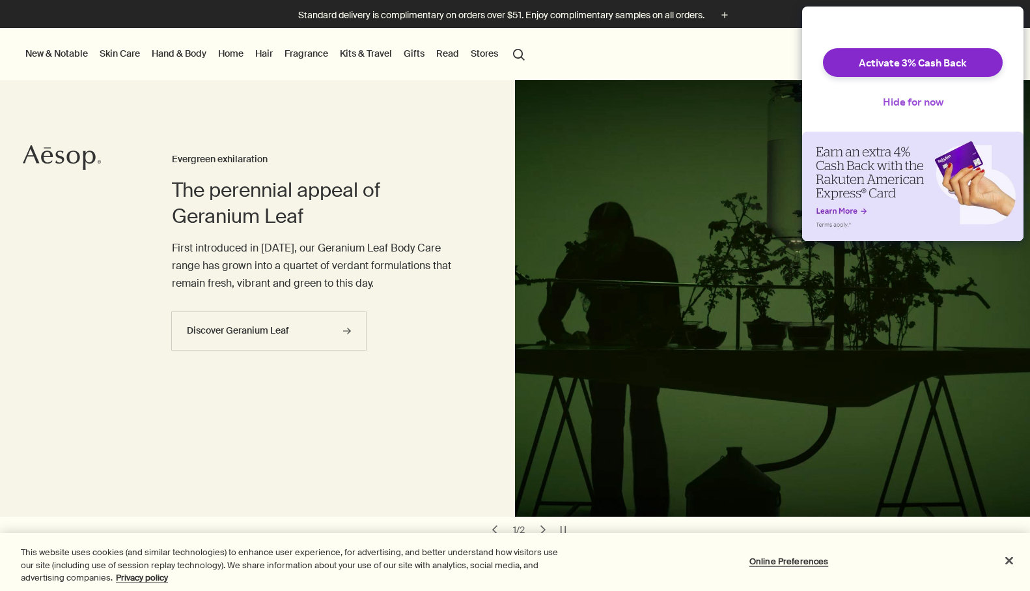
click at [904, 116] on button "Hide for now" at bounding box center [913, 101] width 81 height 29
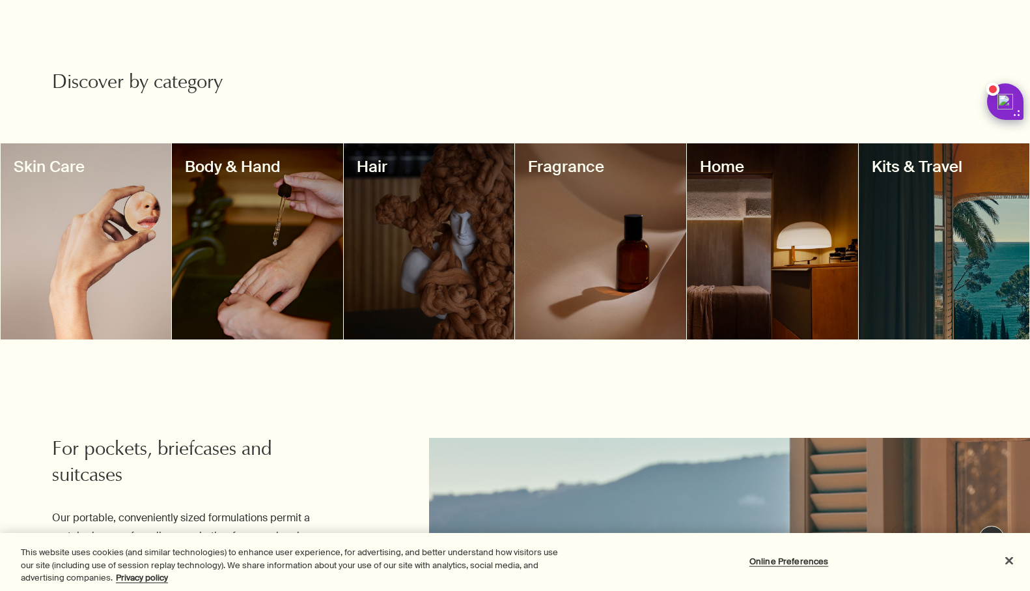
scroll to position [1121, 0]
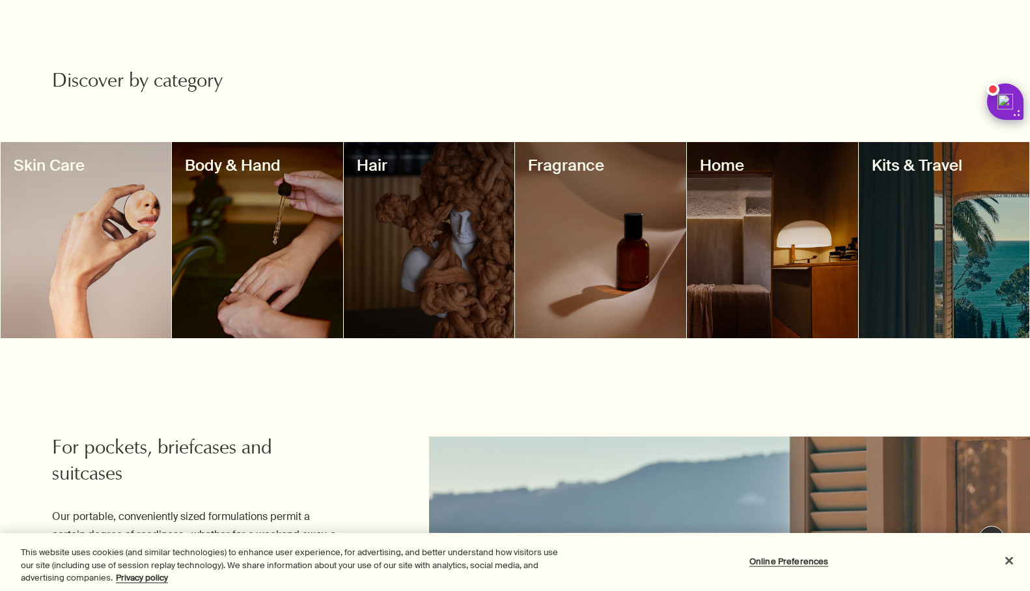
click at [778, 232] on div at bounding box center [772, 240] width 171 height 196
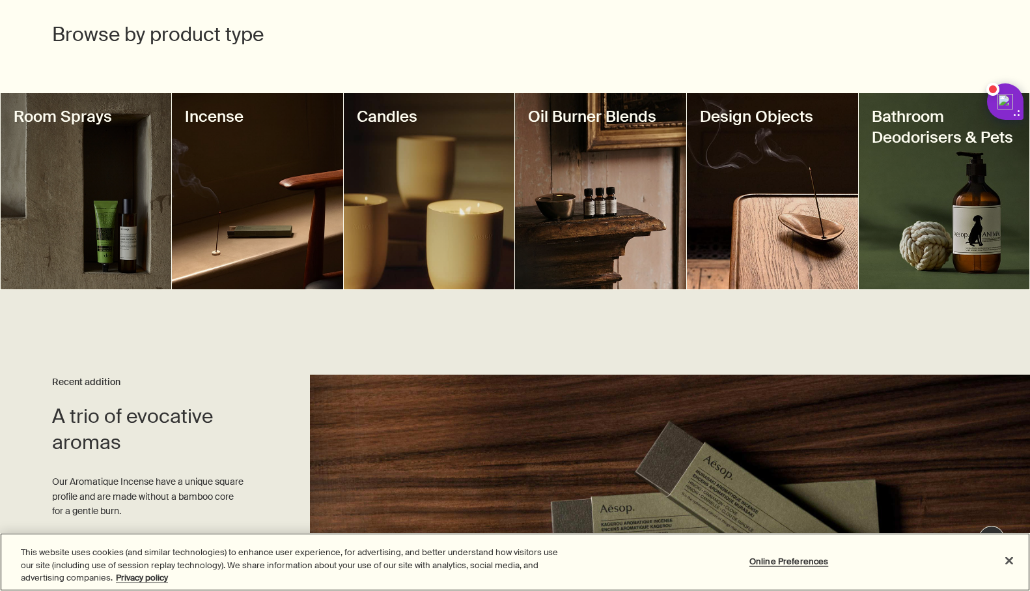
scroll to position [449, 0]
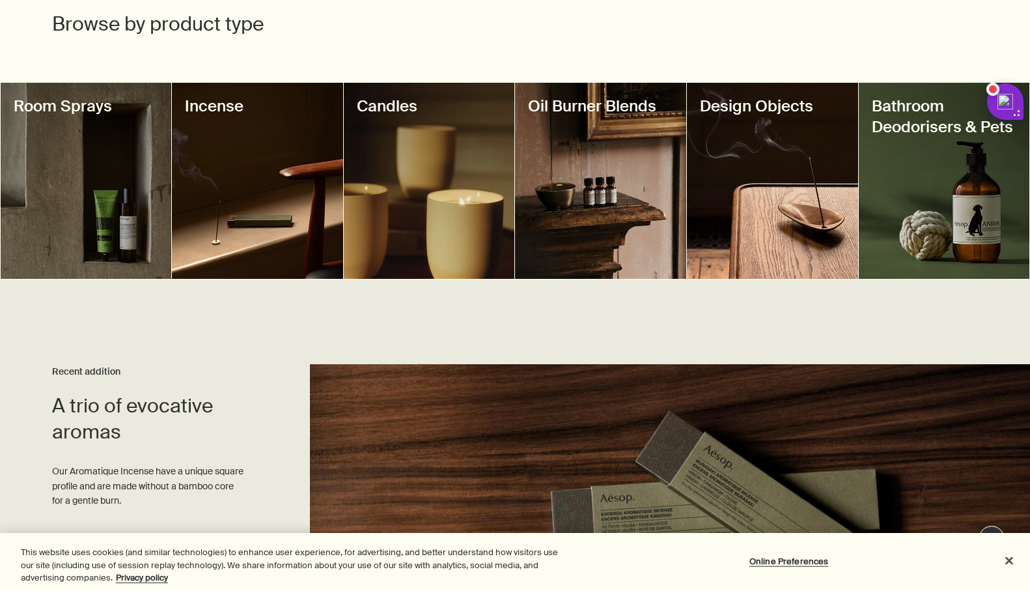
click at [102, 233] on div at bounding box center [86, 181] width 171 height 196
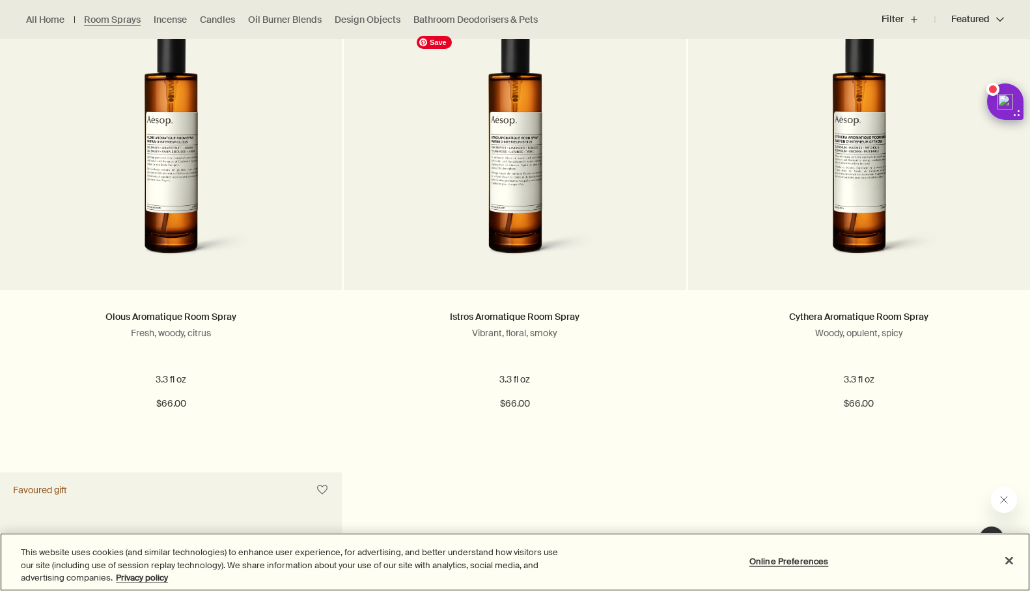
scroll to position [423, 0]
